Goal: Task Accomplishment & Management: Use online tool/utility

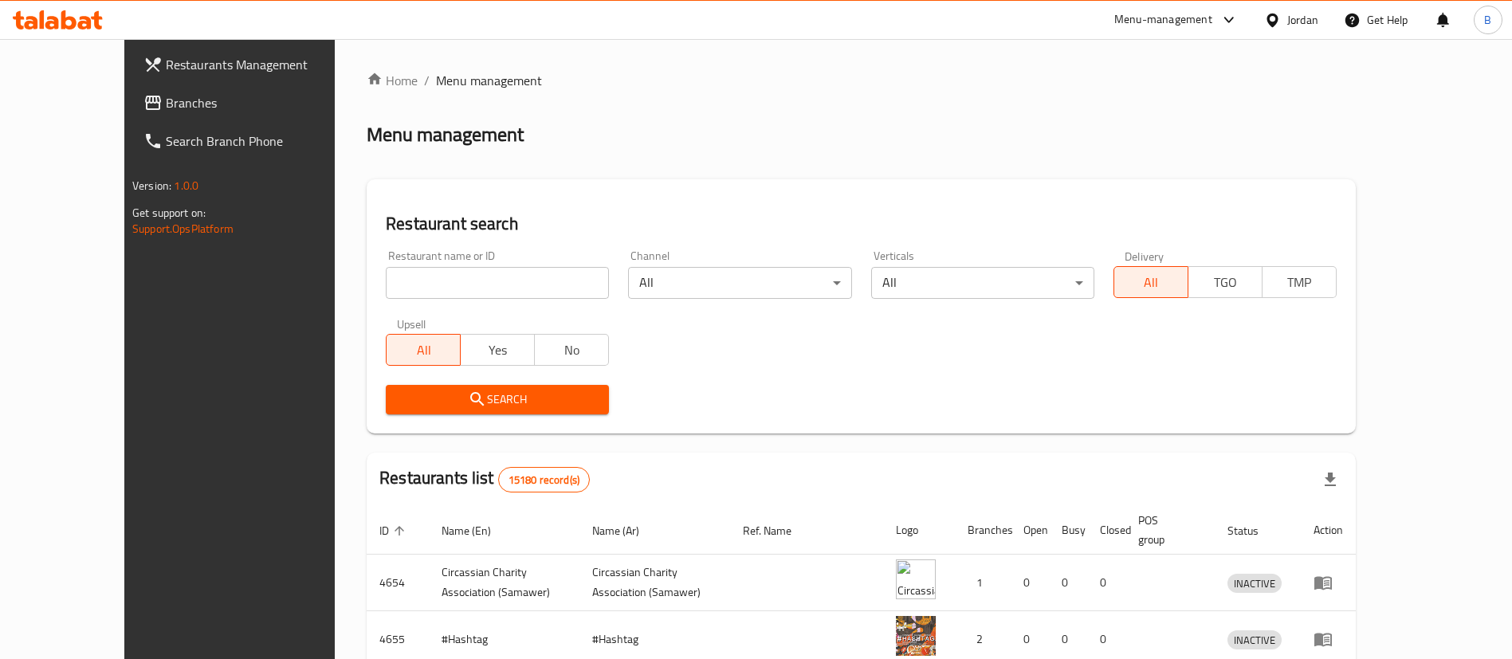
click at [66, 10] on icon at bounding box center [58, 19] width 90 height 19
click at [131, 115] on link "Branches" at bounding box center [254, 103] width 246 height 38
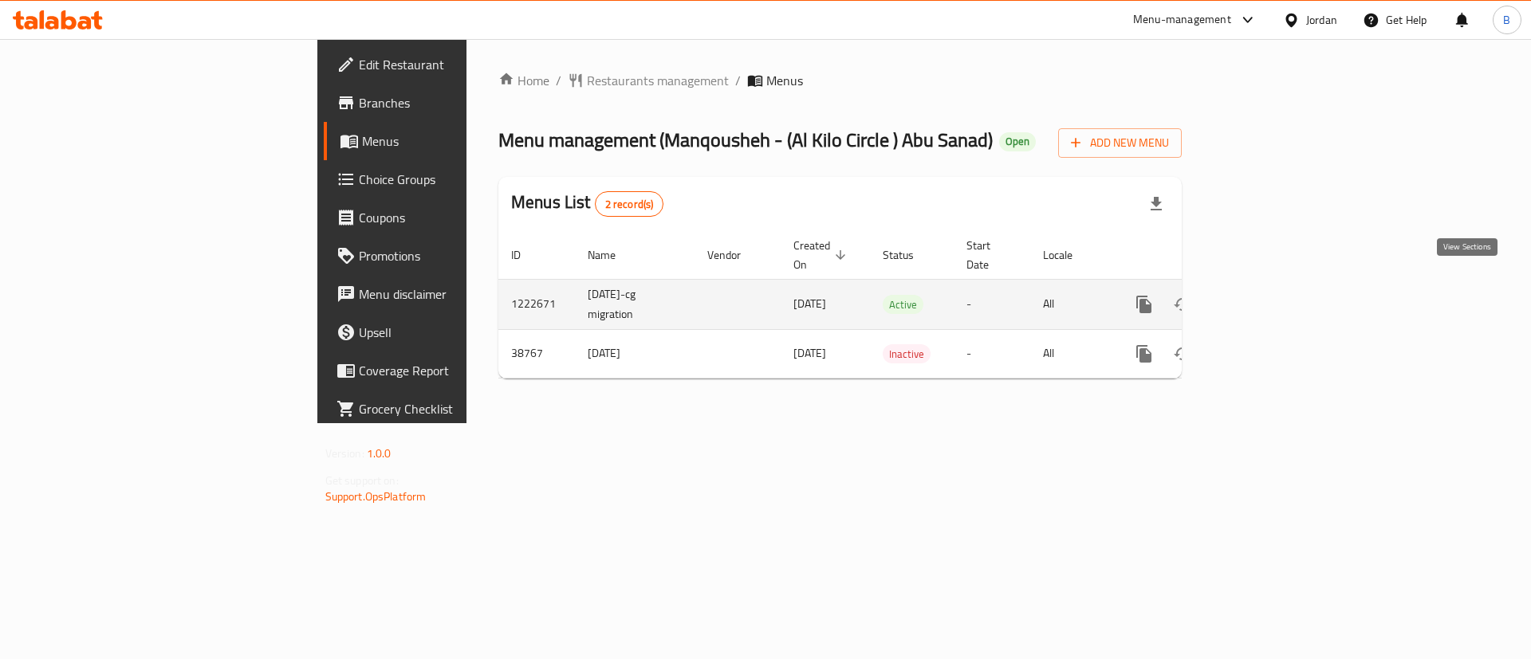
click at [1278, 285] on link "enhanced table" at bounding box center [1259, 304] width 38 height 38
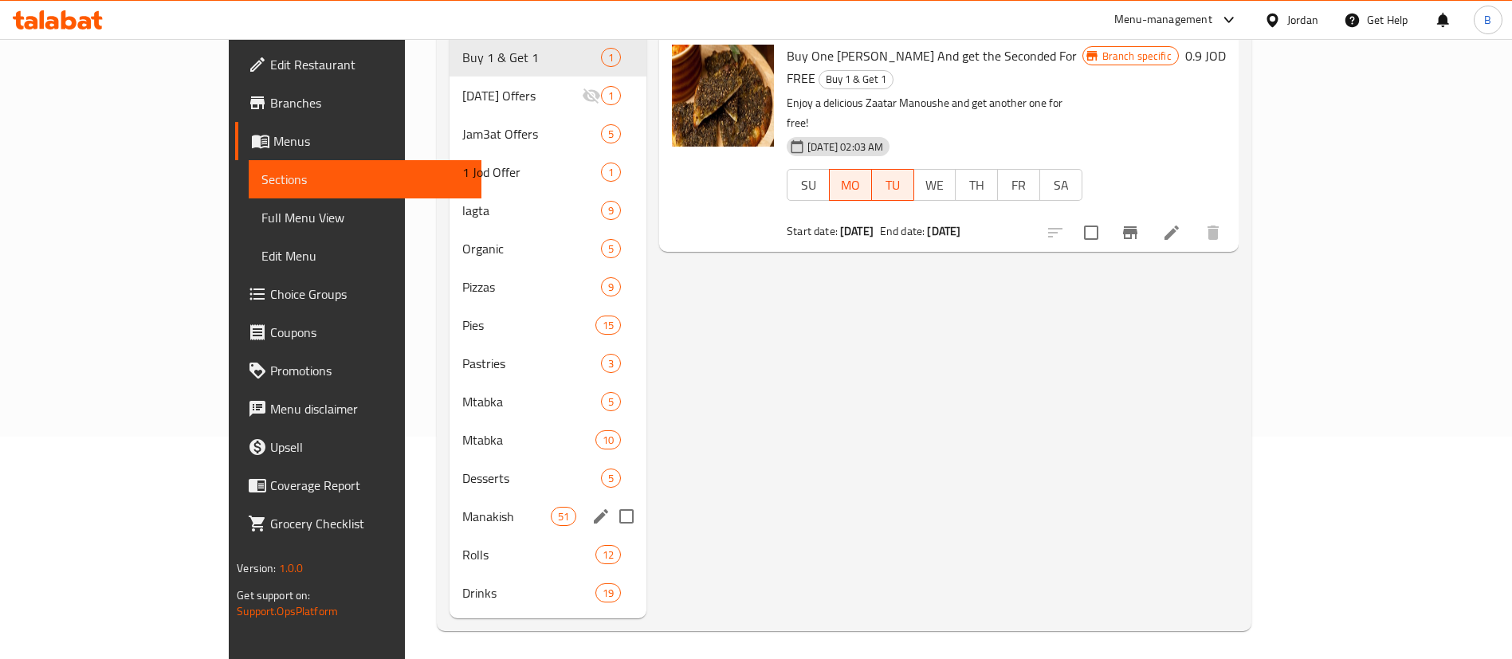
scroll to position [223, 0]
click at [450, 535] on div "Rolls 12" at bounding box center [549, 554] width 198 height 38
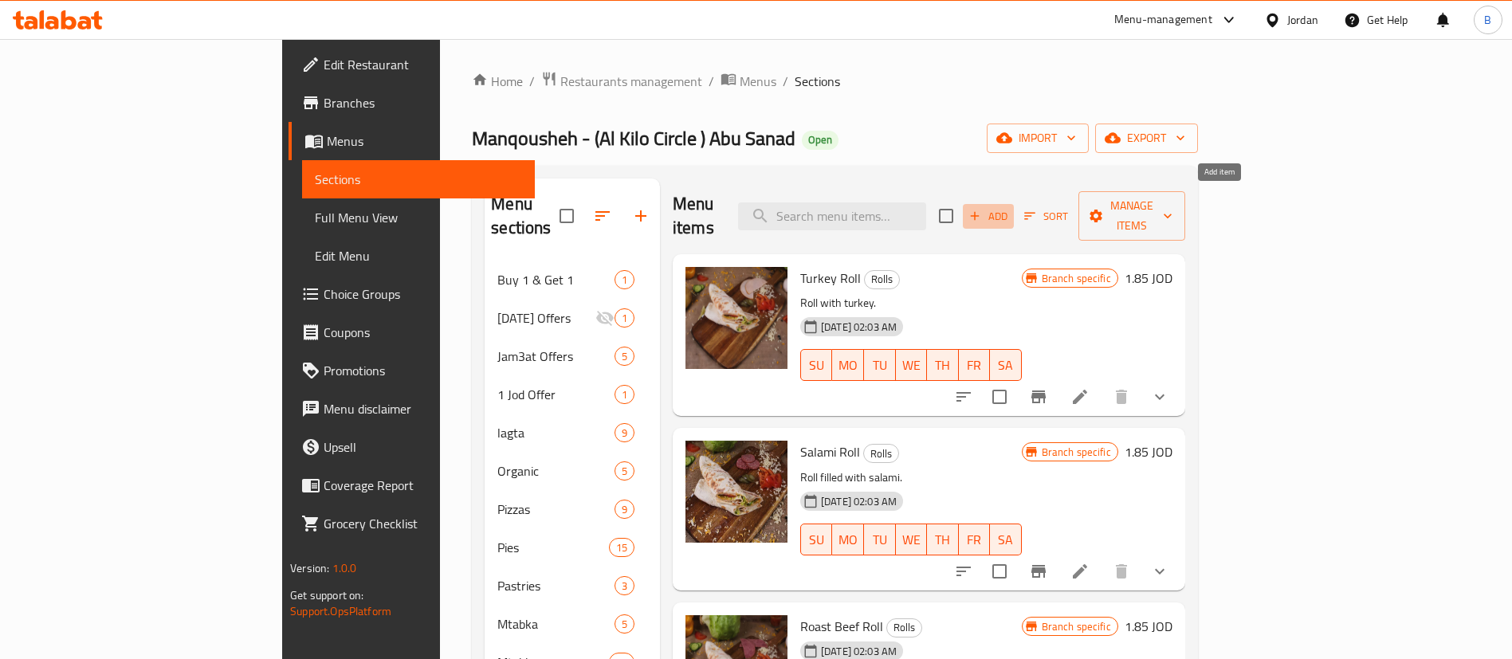
click at [1010, 208] on span "Add" at bounding box center [988, 216] width 43 height 18
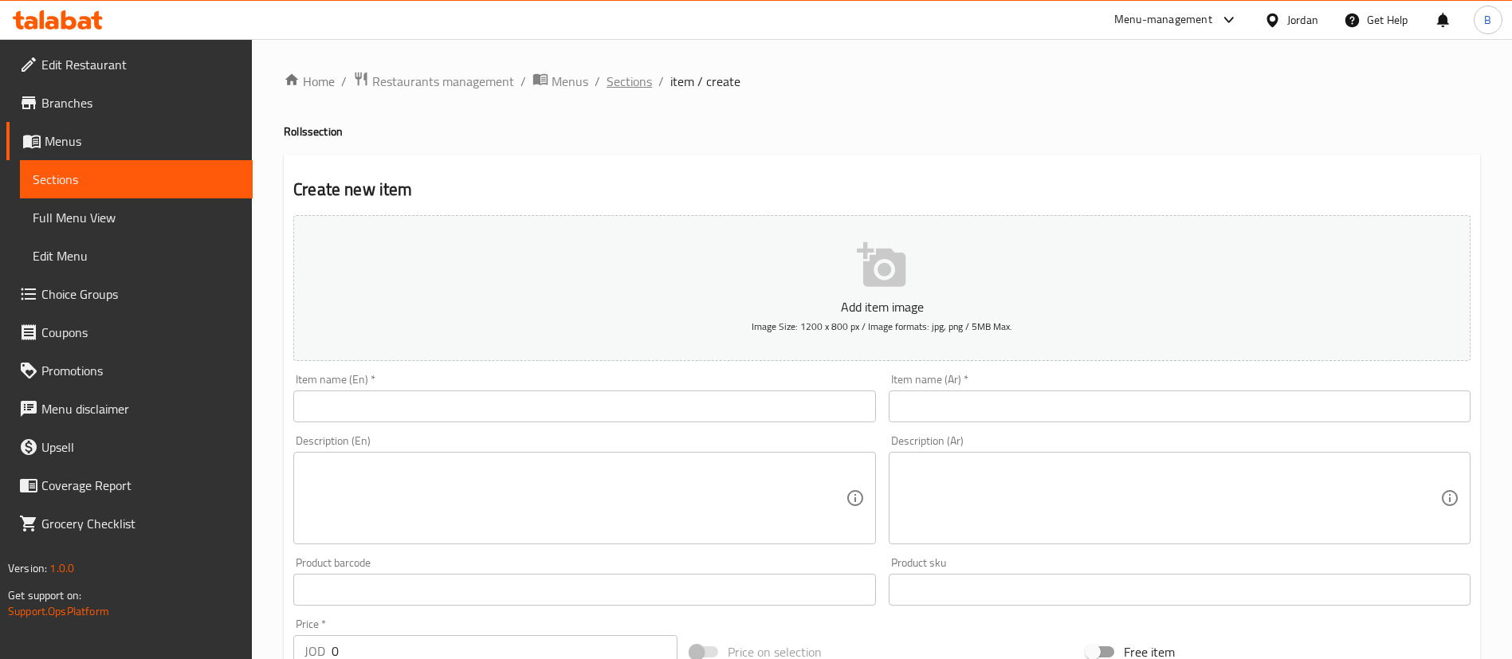
click at [633, 91] on span "Sections" at bounding box center [629, 81] width 45 height 19
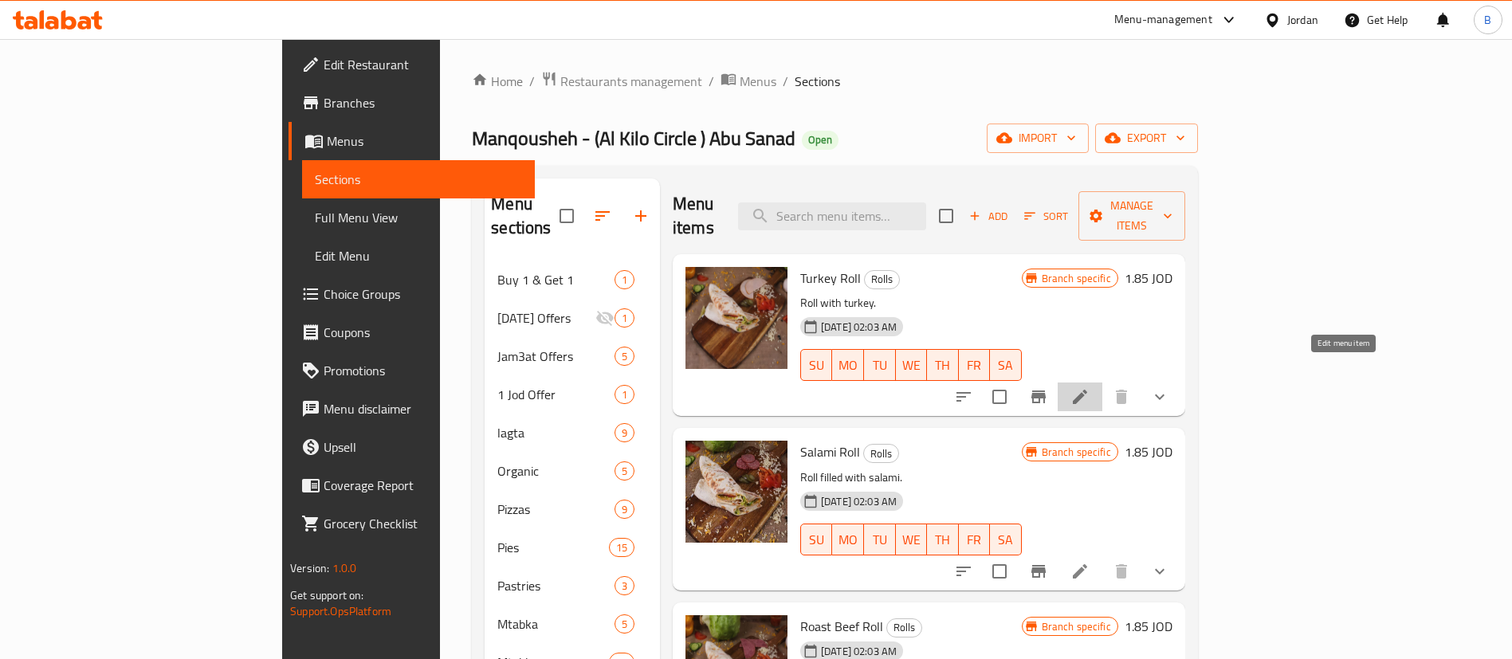
click at [1090, 387] on icon at bounding box center [1080, 396] width 19 height 19
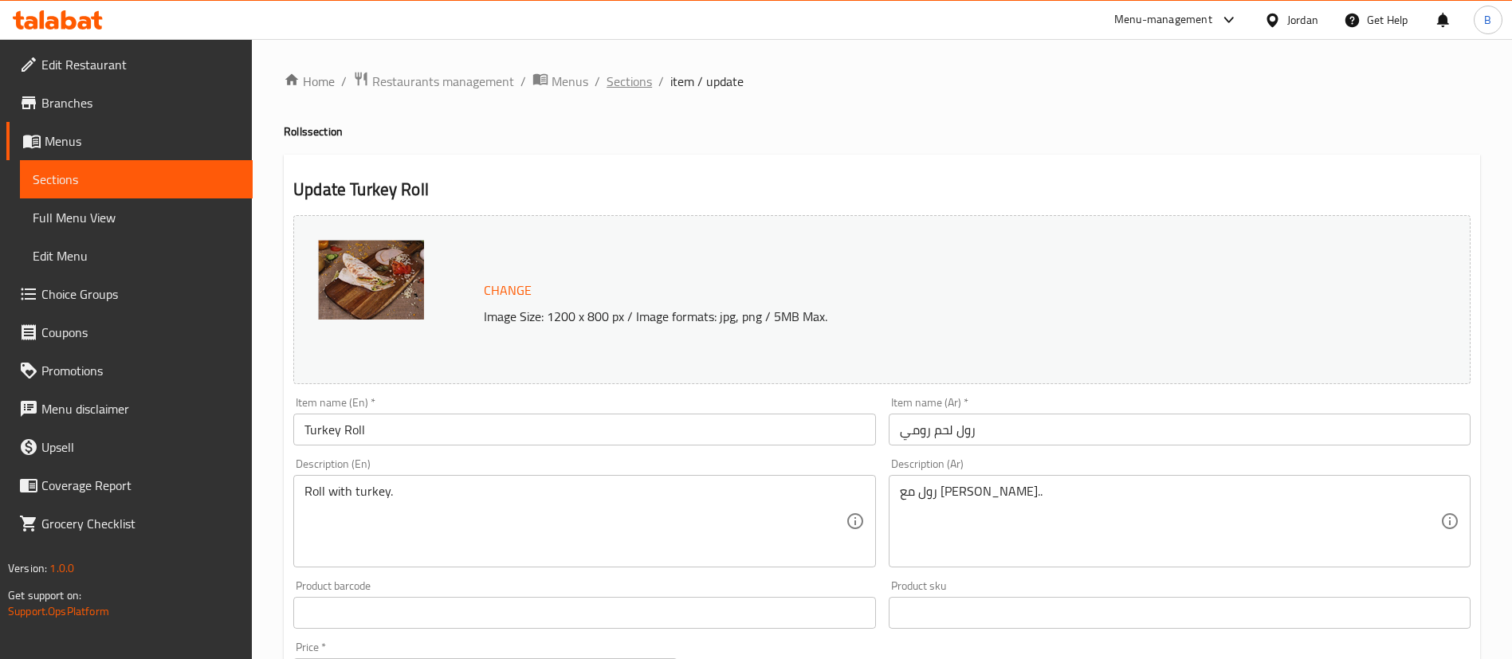
click at [631, 77] on span "Sections" at bounding box center [629, 81] width 45 height 19
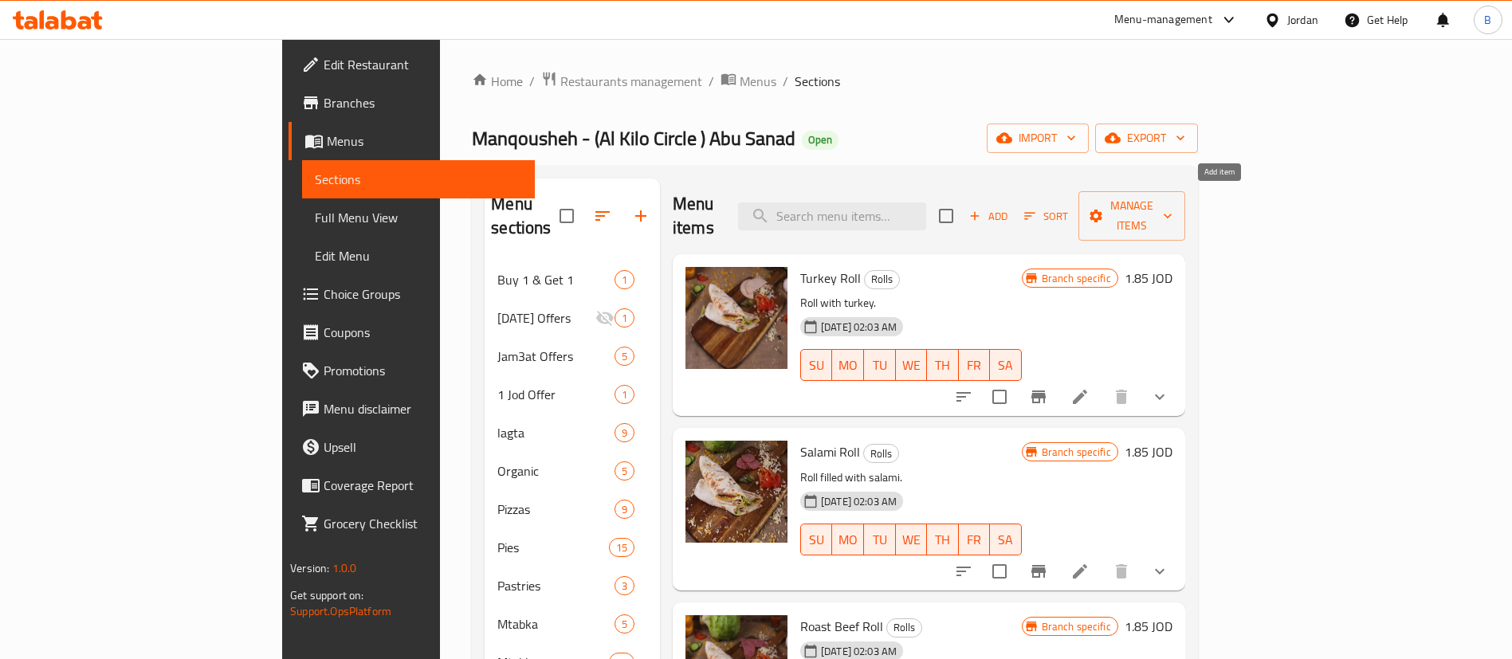
click at [1010, 211] on span "Add" at bounding box center [988, 216] width 43 height 18
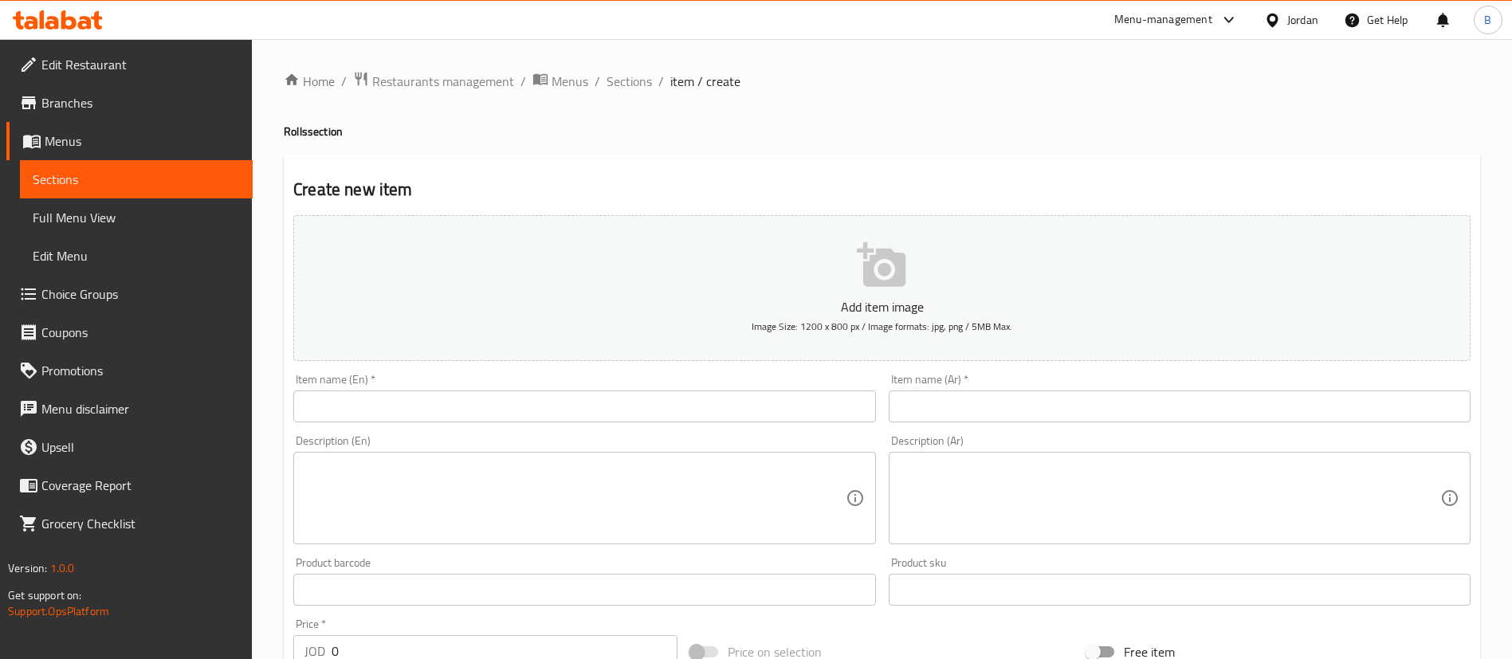
click at [663, 397] on input "text" at bounding box center [584, 407] width 582 height 32
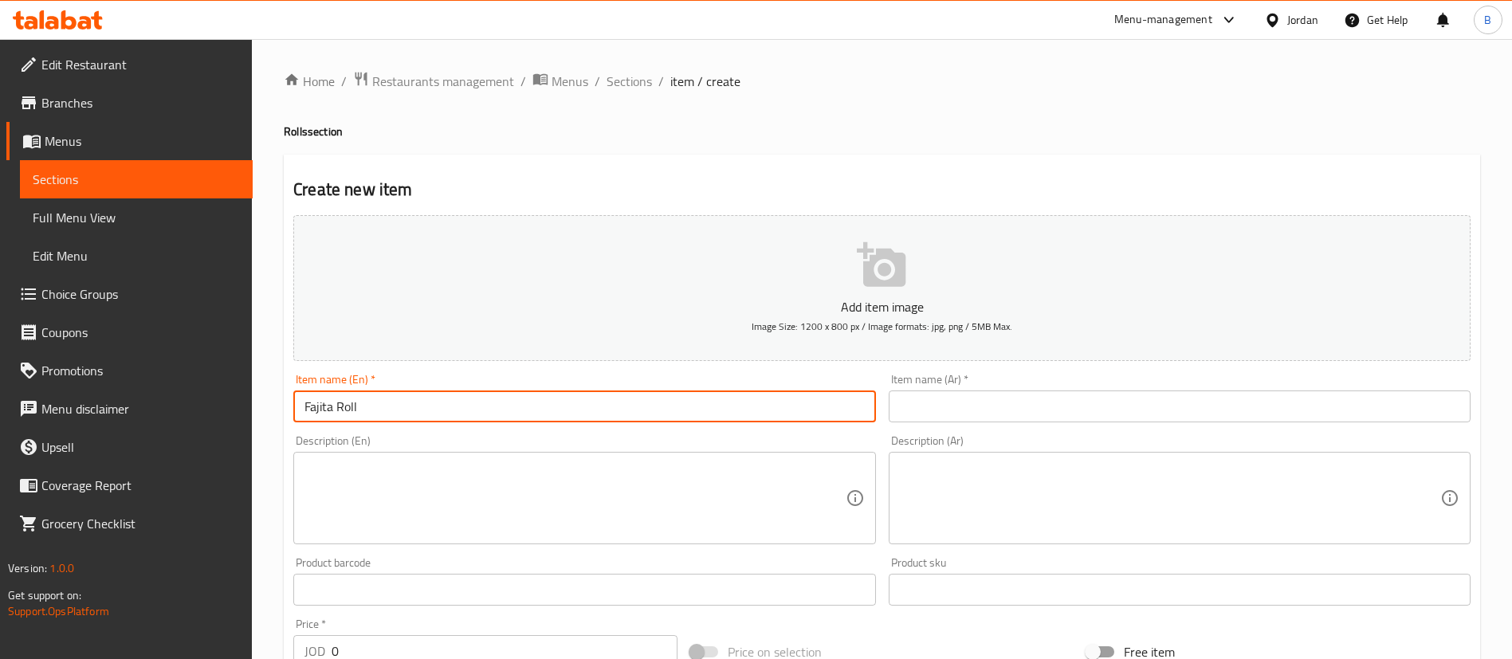
type input "Fajita Roll"
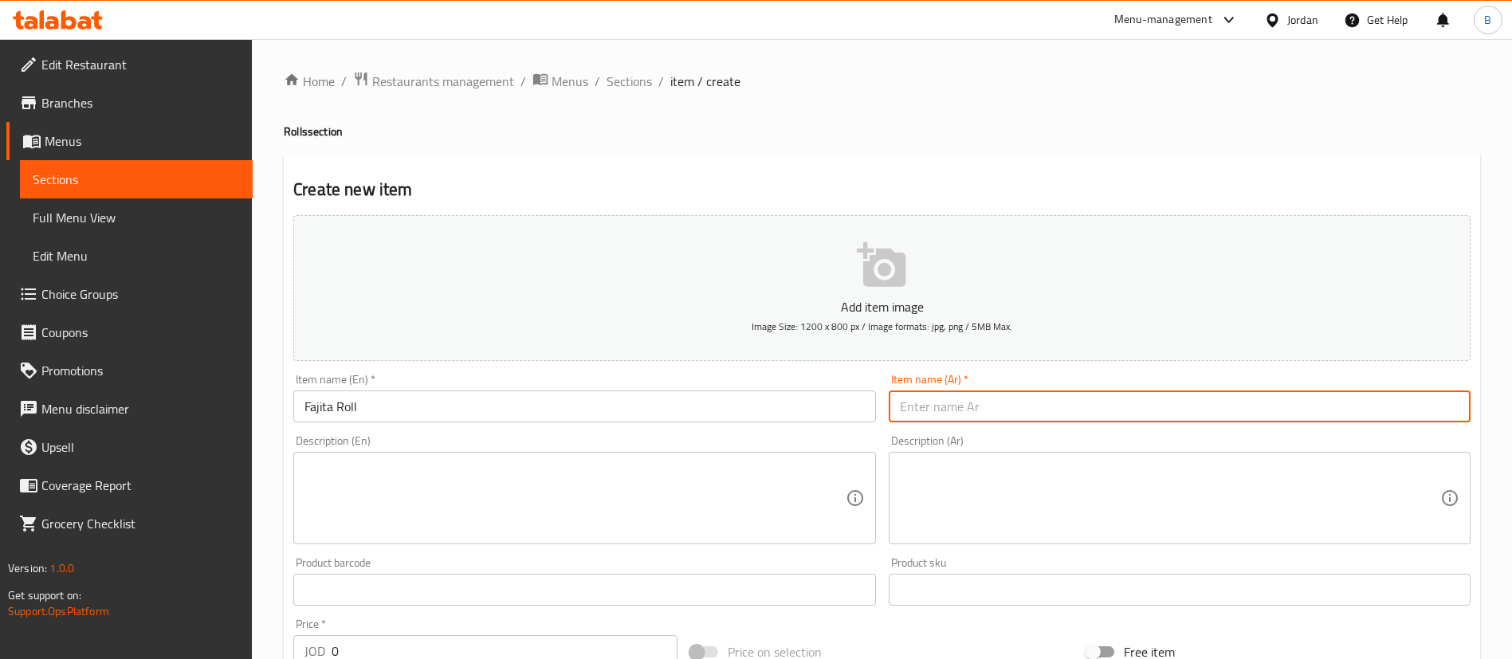
click at [1048, 404] on input "text" at bounding box center [1180, 407] width 582 height 32
type input "و"
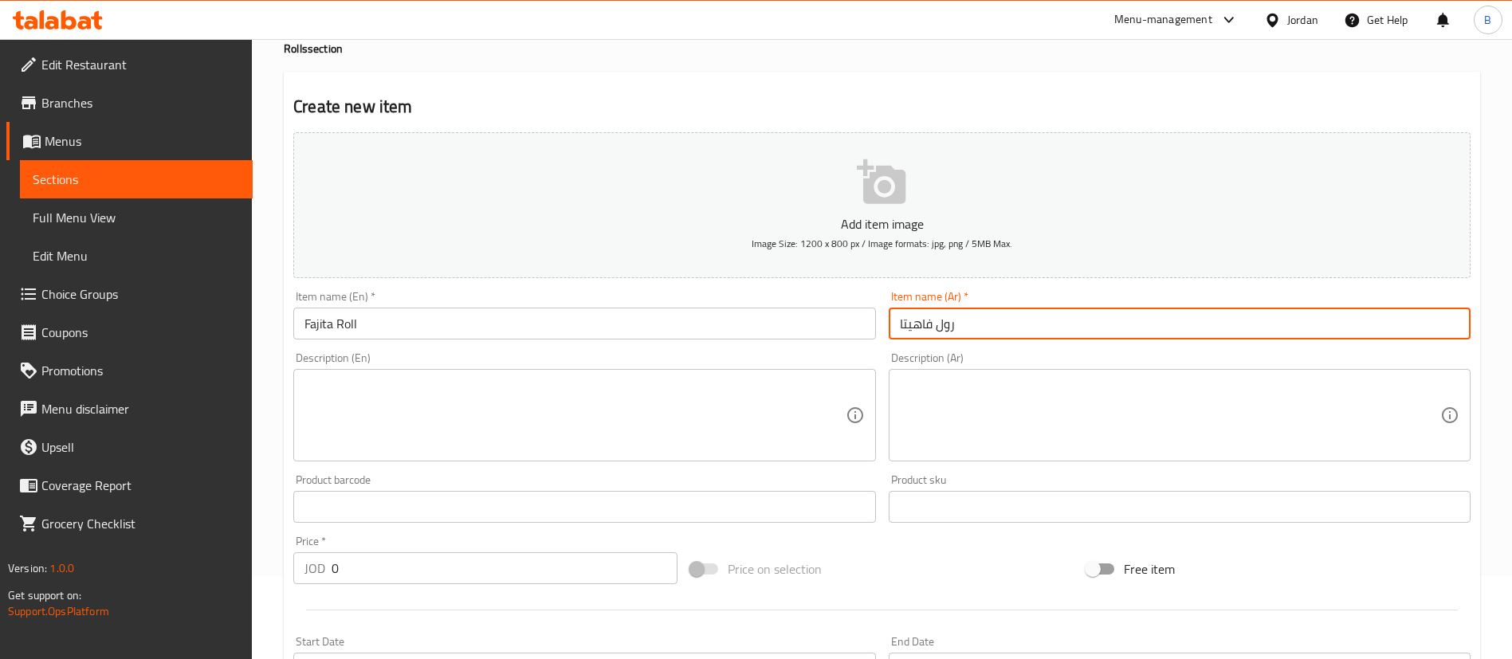
scroll to position [120, 0]
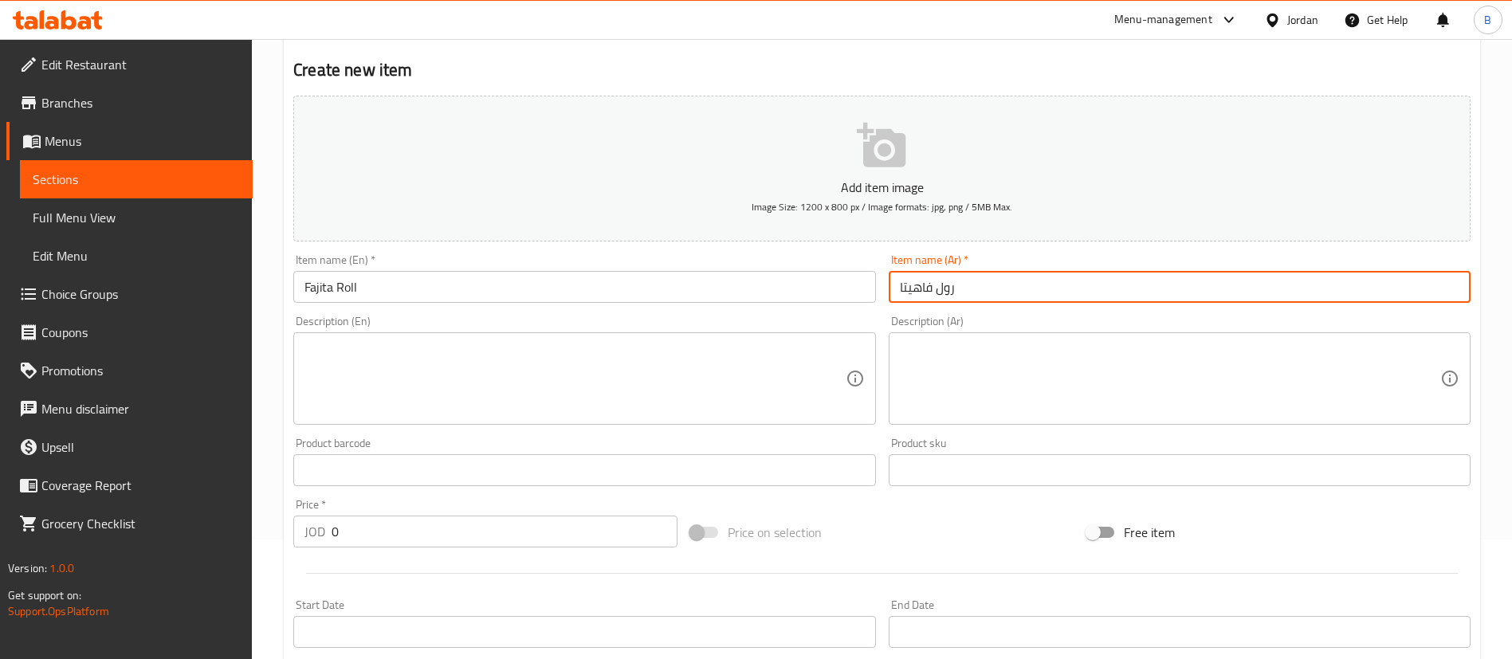
type input "رول فاهيتا"
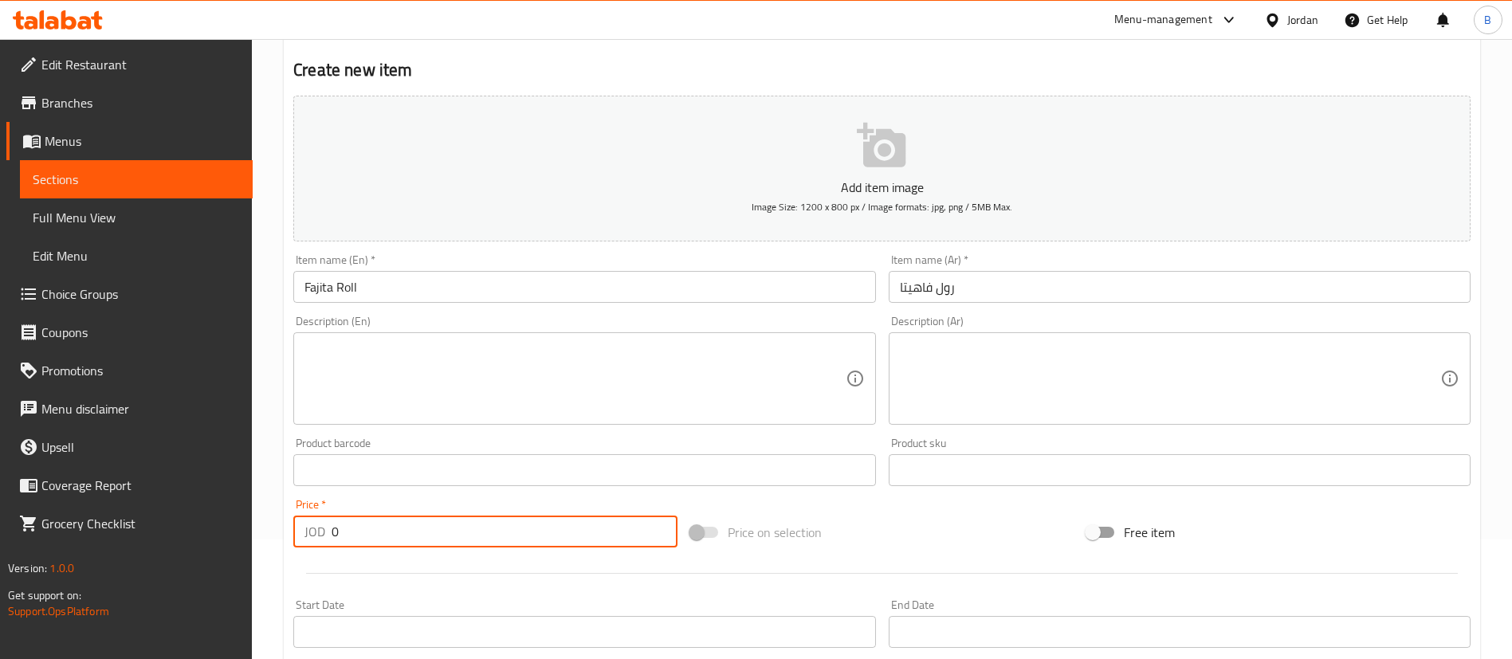
drag, startPoint x: 486, startPoint y: 519, endPoint x: 237, endPoint y: 519, distance: 249.6
click at [251, 519] on div "Edit Restaurant Branches Menus Sections Full Menu View Edit Menu Choice Groups …" at bounding box center [756, 463] width 1512 height 1088
type input "2"
click at [812, 140] on button "Add item image Image Size: 1200 x 800 px / Image formats: jpg, png / 5MB Max." at bounding box center [882, 169] width 1178 height 146
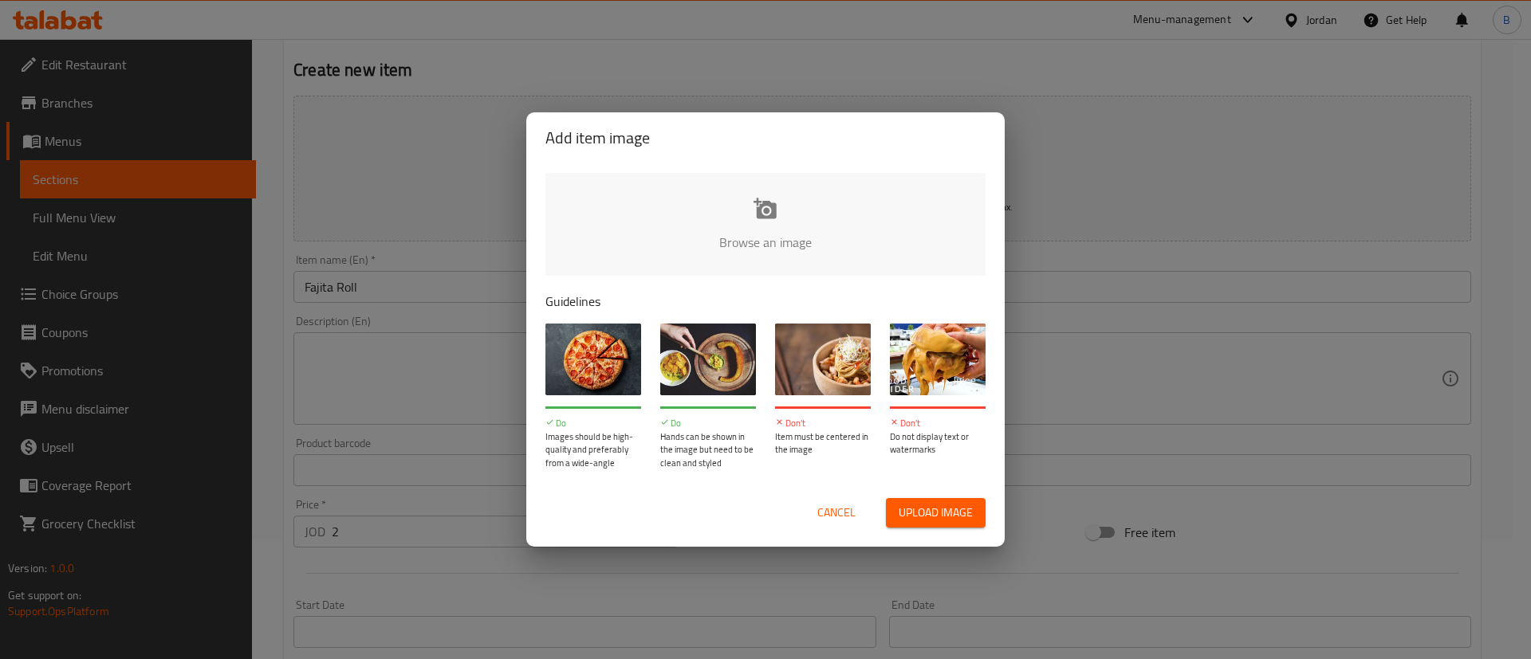
click at [748, 180] on input "file" at bounding box center [1304, 247] width 1518 height 149
type input "C:\fakepath\WhatsApp Image 2025-08-18 at 4.30.16 PM.jpeg"
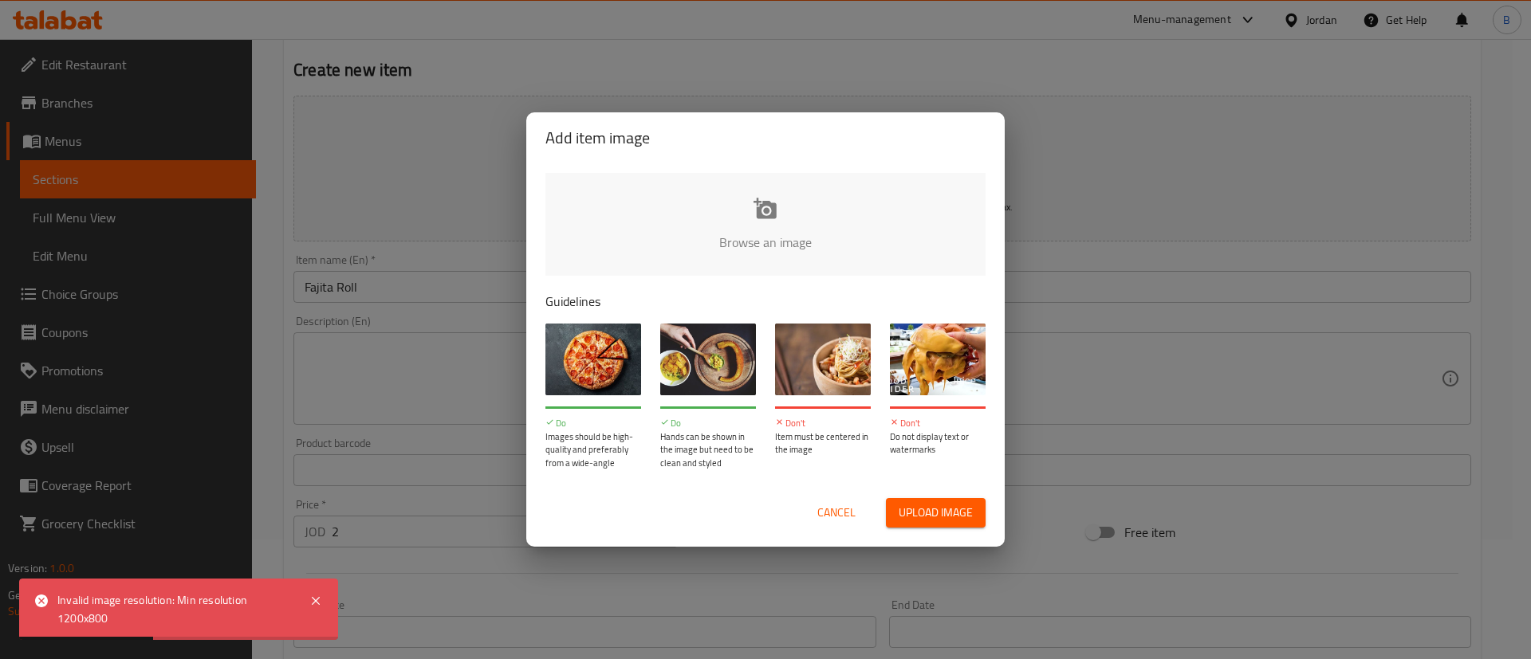
click at [838, 503] on span "Cancel" at bounding box center [836, 513] width 38 height 20
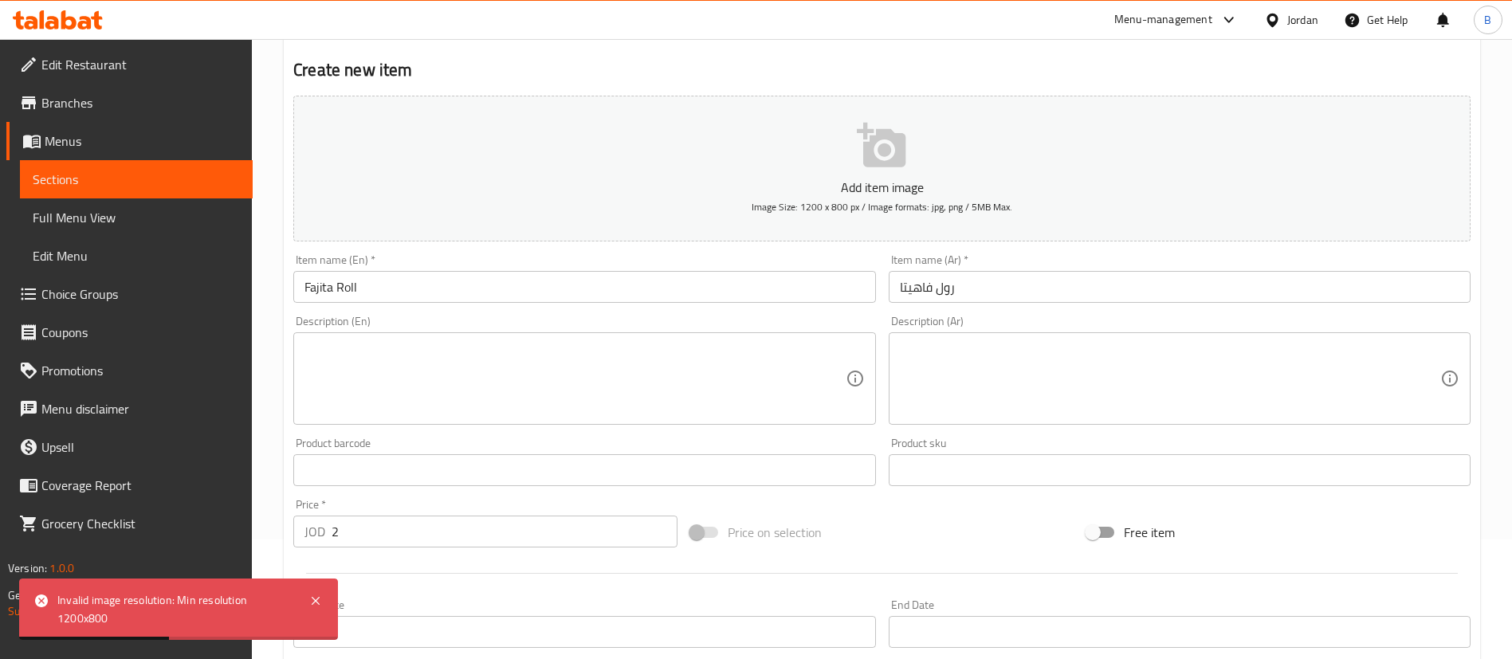
click at [861, 178] on p "Add item image" at bounding box center [882, 187] width 1128 height 19
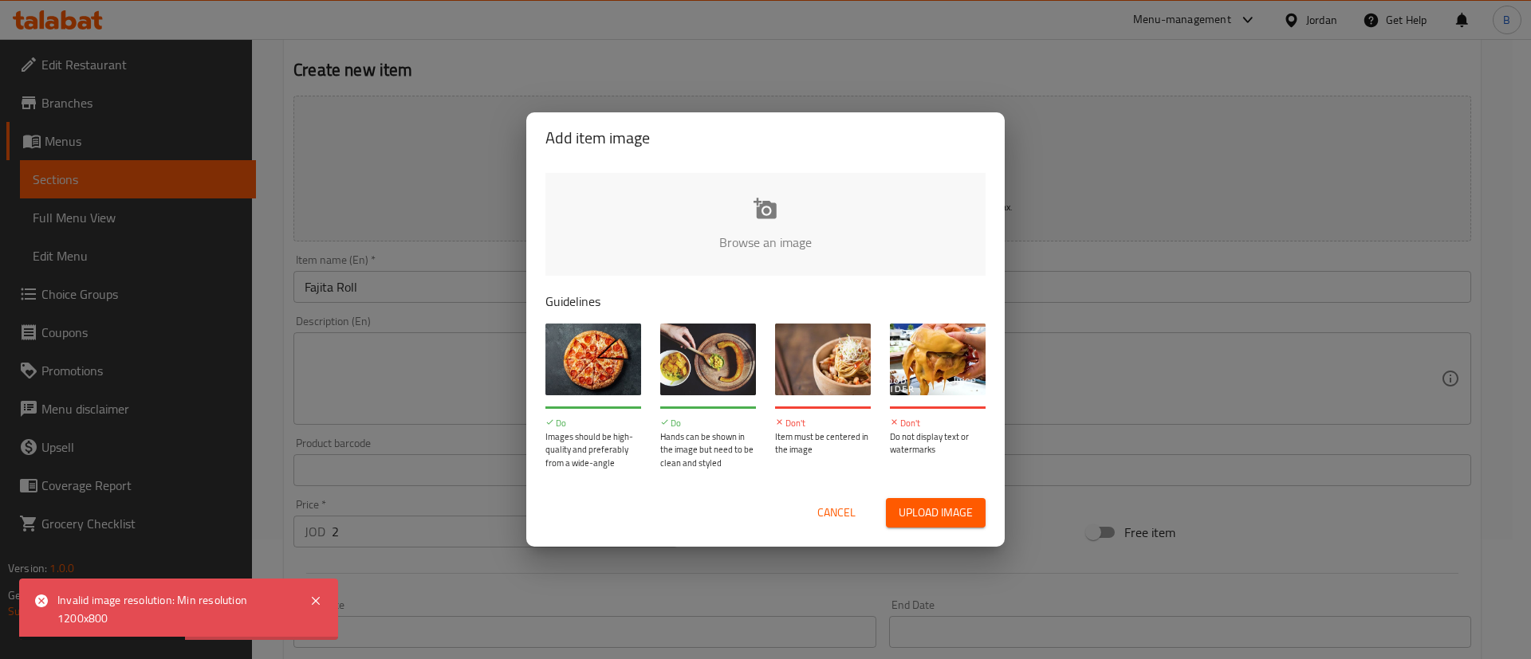
click at [756, 222] on input "file" at bounding box center [1304, 247] width 1518 height 149
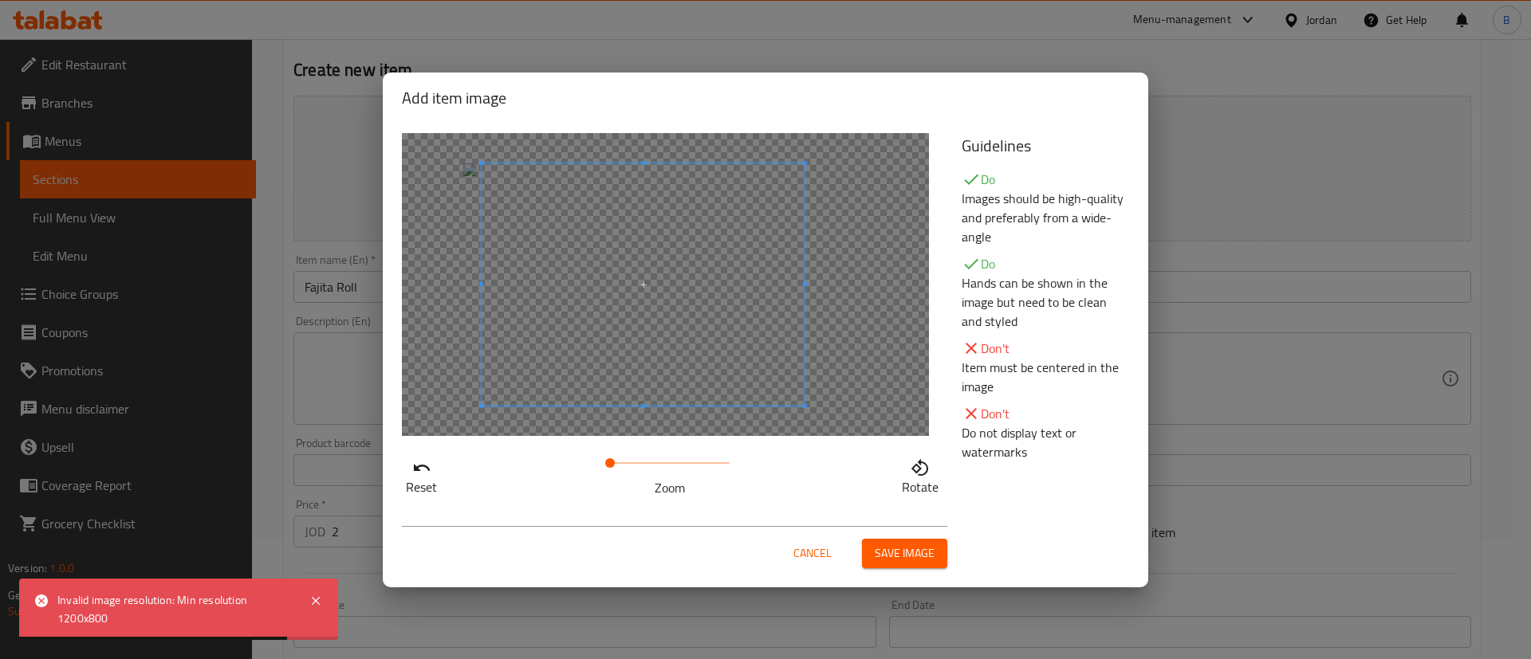
click at [666, 289] on span at bounding box center [643, 284] width 323 height 242
click at [912, 541] on button "Save image" at bounding box center [904, 553] width 85 height 29
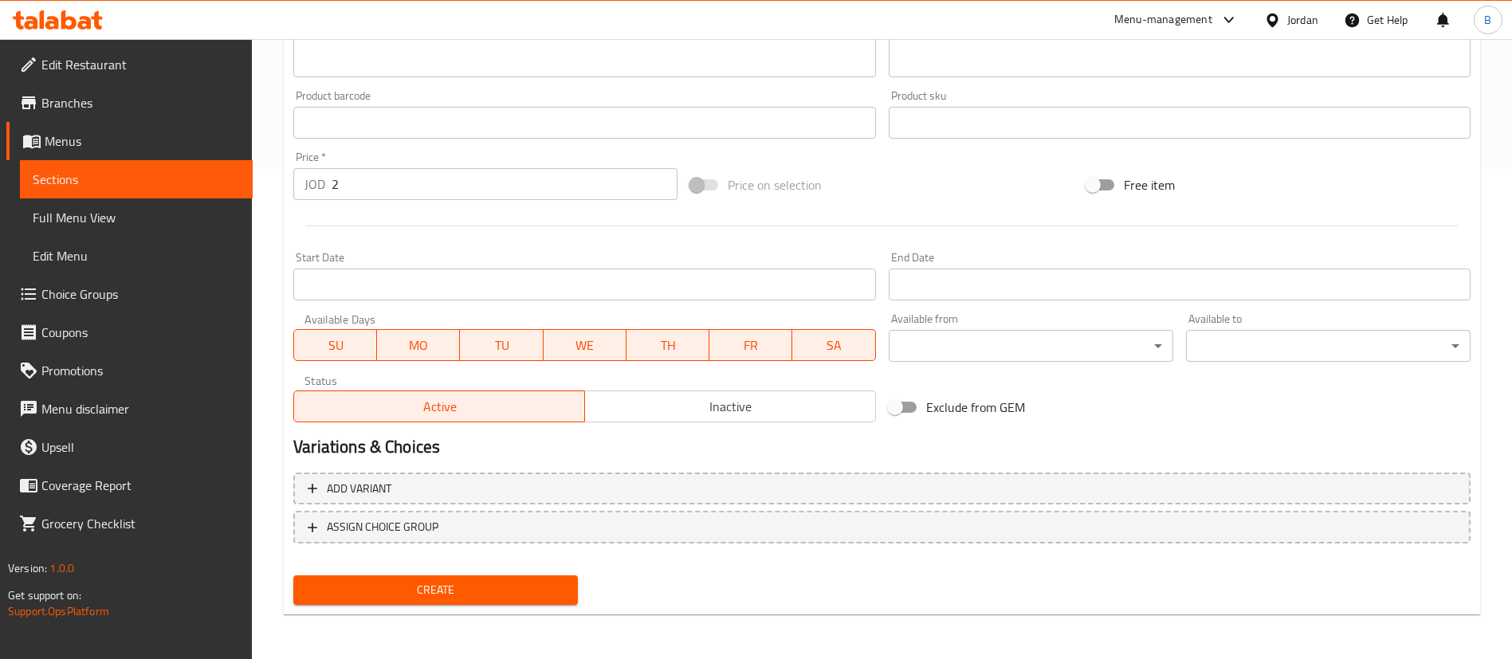
drag, startPoint x: 447, startPoint y: 600, endPoint x: 464, endPoint y: 488, distance: 113.7
click at [448, 600] on button "Create" at bounding box center [435, 590] width 285 height 29
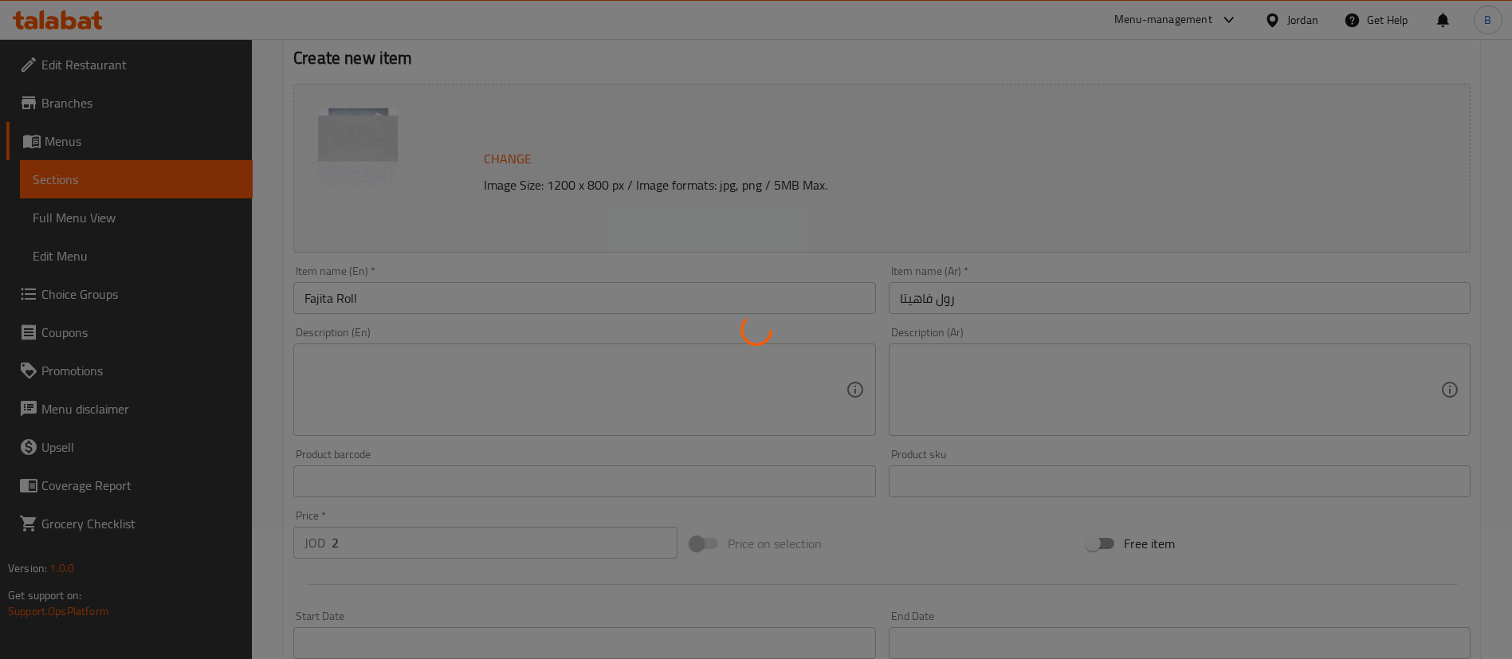
type input "0"
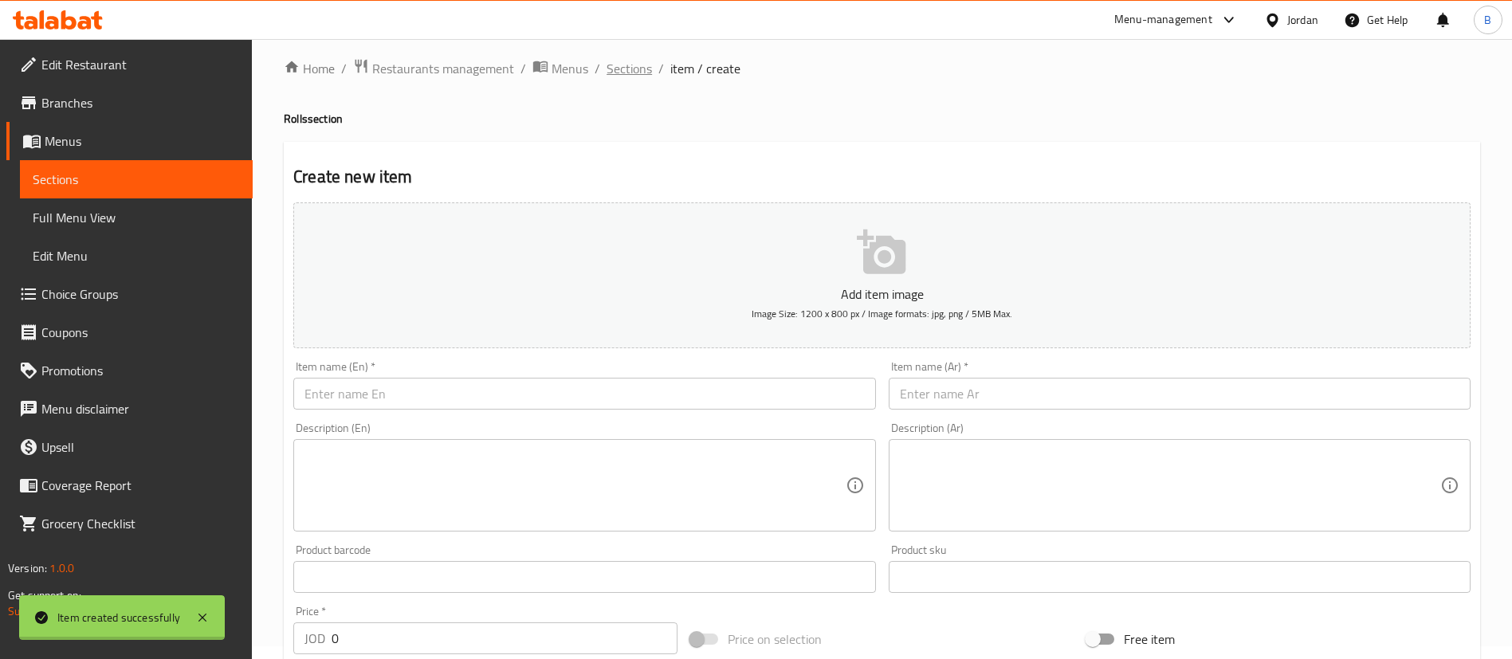
scroll to position [0, 0]
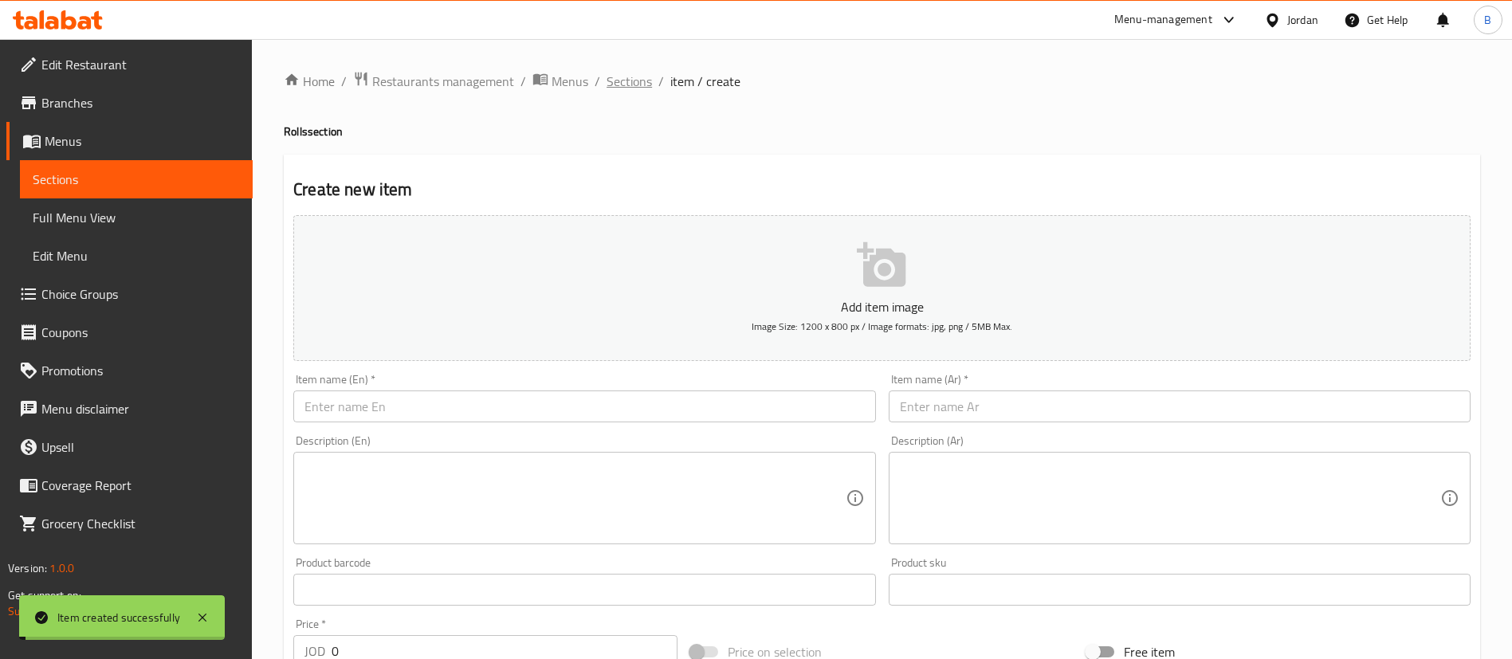
click at [619, 80] on span "Sections" at bounding box center [629, 81] width 45 height 19
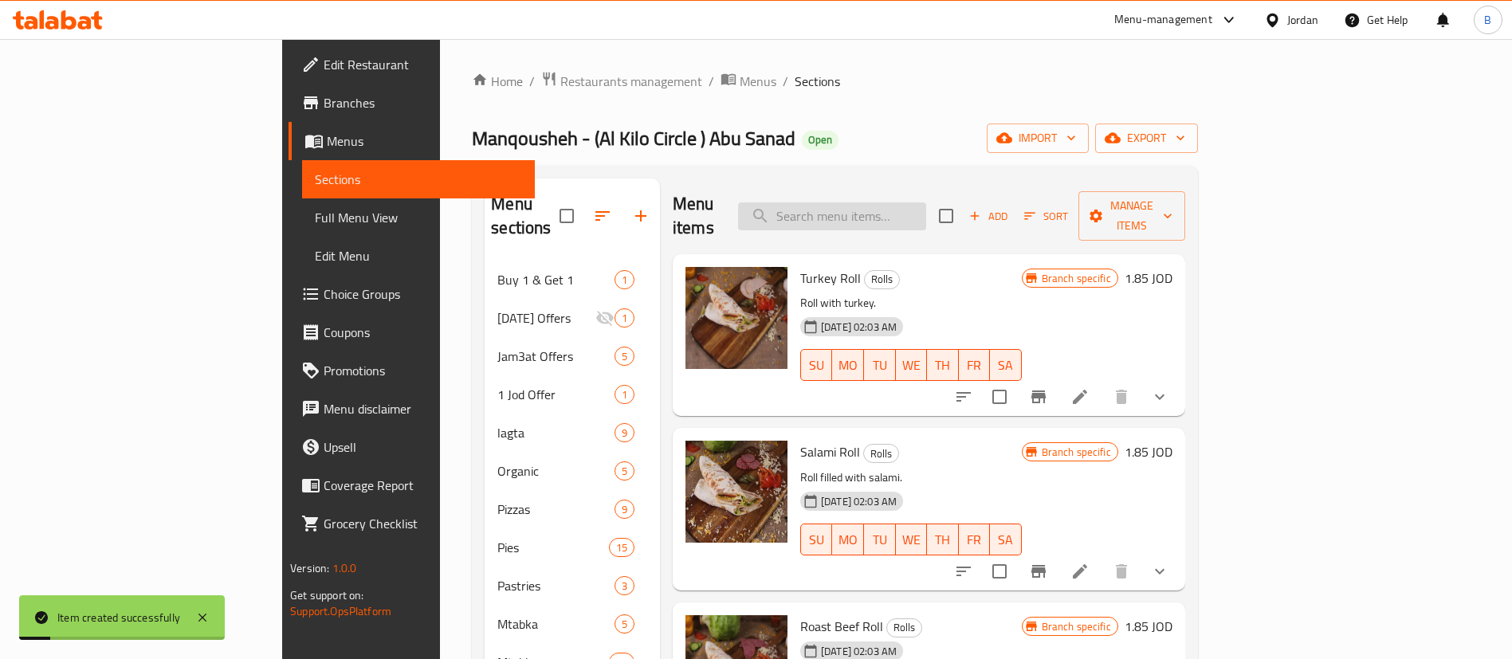
click at [926, 207] on input "search" at bounding box center [832, 217] width 188 height 28
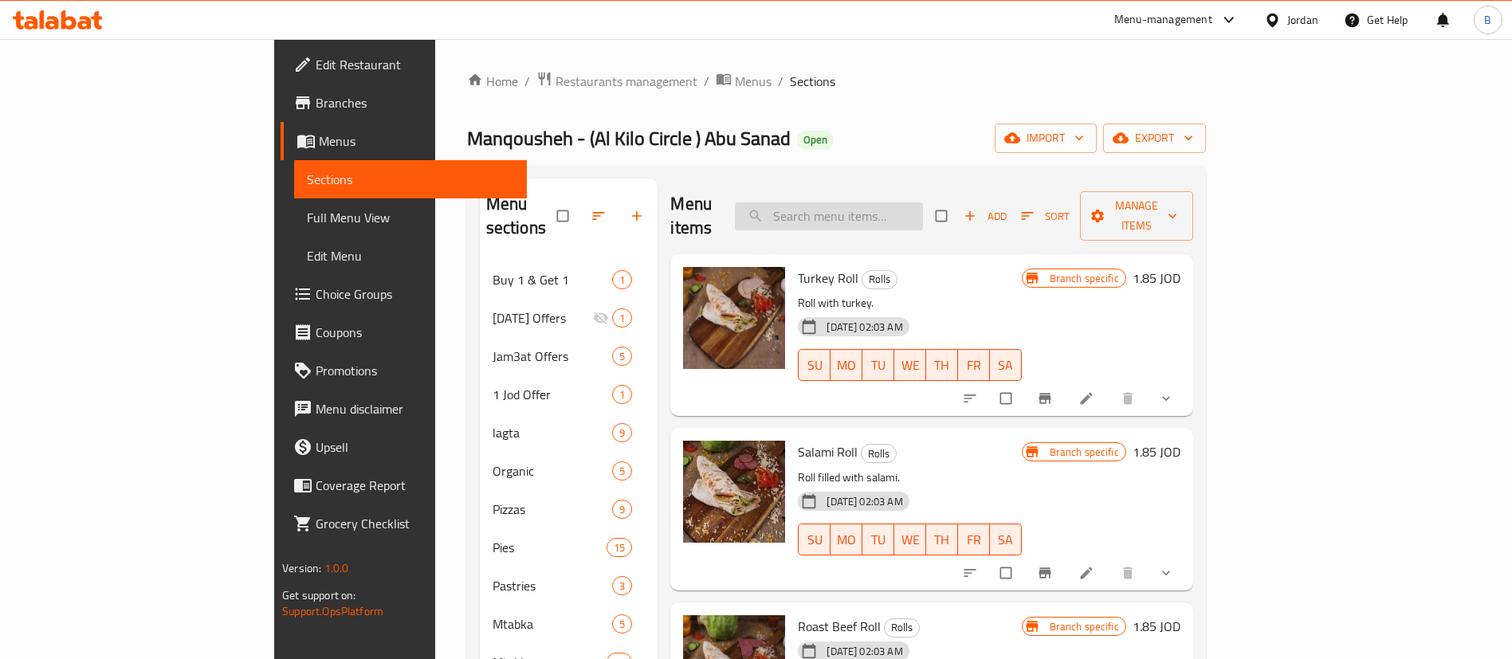
click at [923, 203] on input "search" at bounding box center [829, 217] width 188 height 28
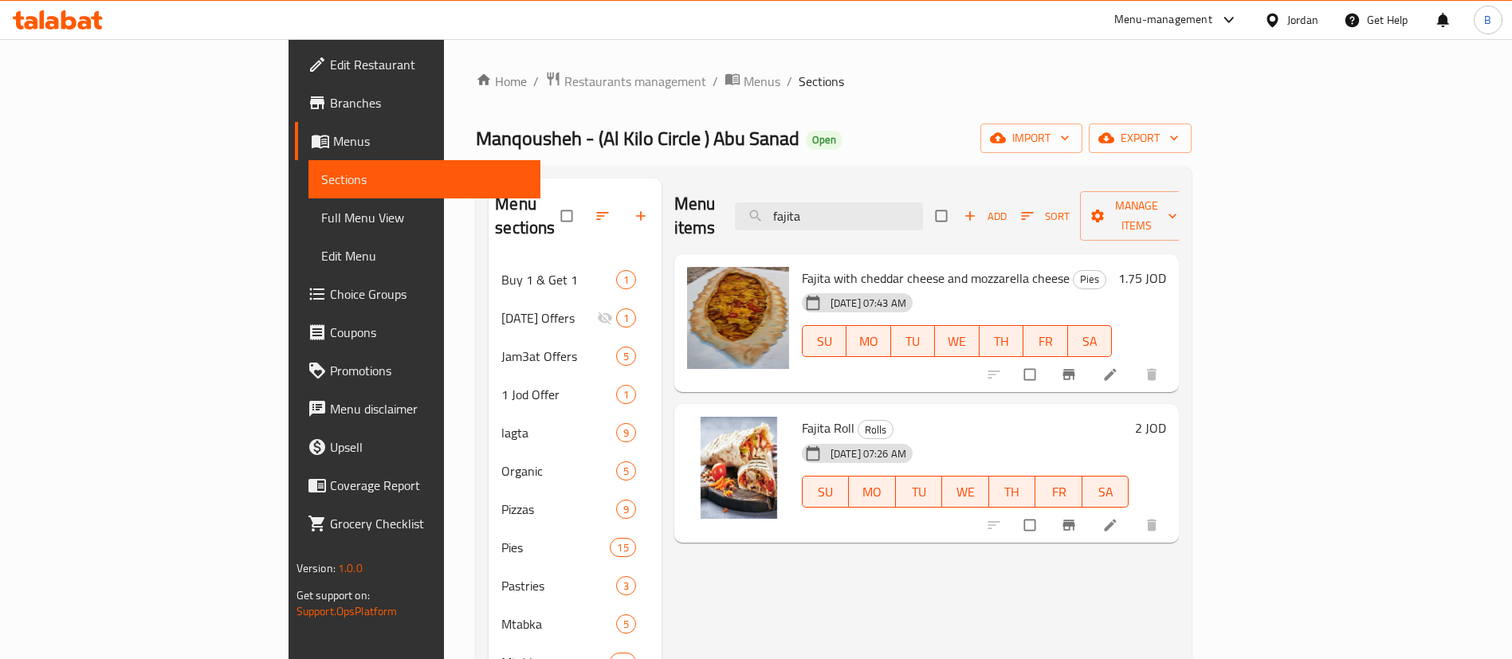
type input "fajita"
